Goal: Task Accomplishment & Management: Manage account settings

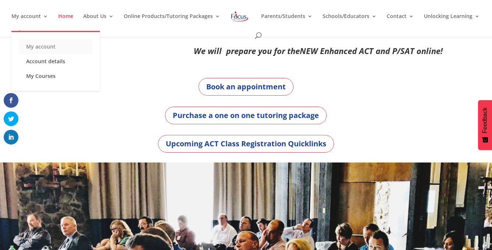
click at [33, 49] on link "My account" at bounding box center [56, 46] width 74 height 15
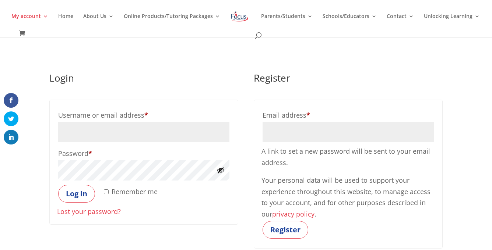
click at [108, 129] on input "Username or email address * Required" at bounding box center [143, 132] width 171 height 21
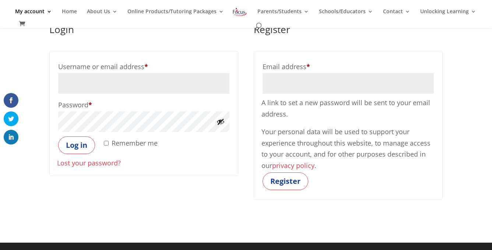
scroll to position [39, 0]
click at [103, 89] on input "Username or email address * Required" at bounding box center [143, 83] width 171 height 21
type input "willfleury@icloud.com"
click at [80, 146] on button "Log in" at bounding box center [76, 146] width 37 height 18
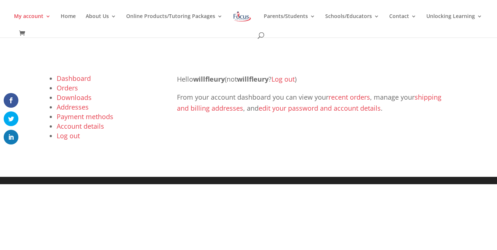
click at [72, 78] on link "Dashboard" at bounding box center [74, 78] width 34 height 9
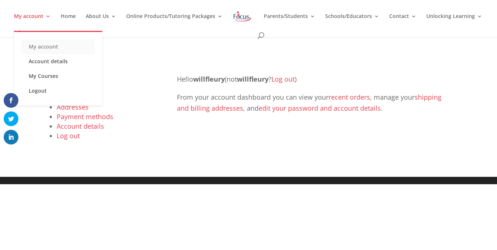
click at [50, 46] on link "My account" at bounding box center [58, 46] width 74 height 15
click at [52, 74] on link "My Courses" at bounding box center [58, 76] width 74 height 15
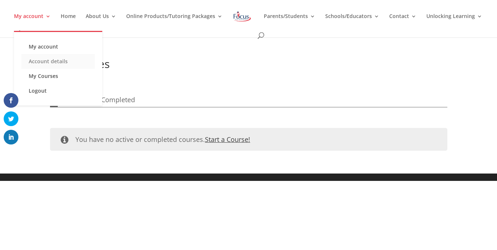
click at [51, 60] on link "Account details" at bounding box center [58, 61] width 74 height 15
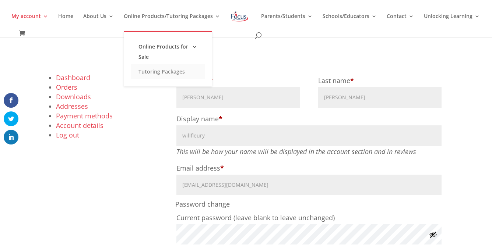
click at [179, 73] on link "Tutoring Packages" at bounding box center [168, 71] width 74 height 15
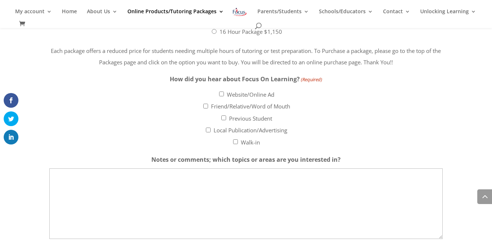
scroll to position [1554, 0]
